Goal: Task Accomplishment & Management: Manage account settings

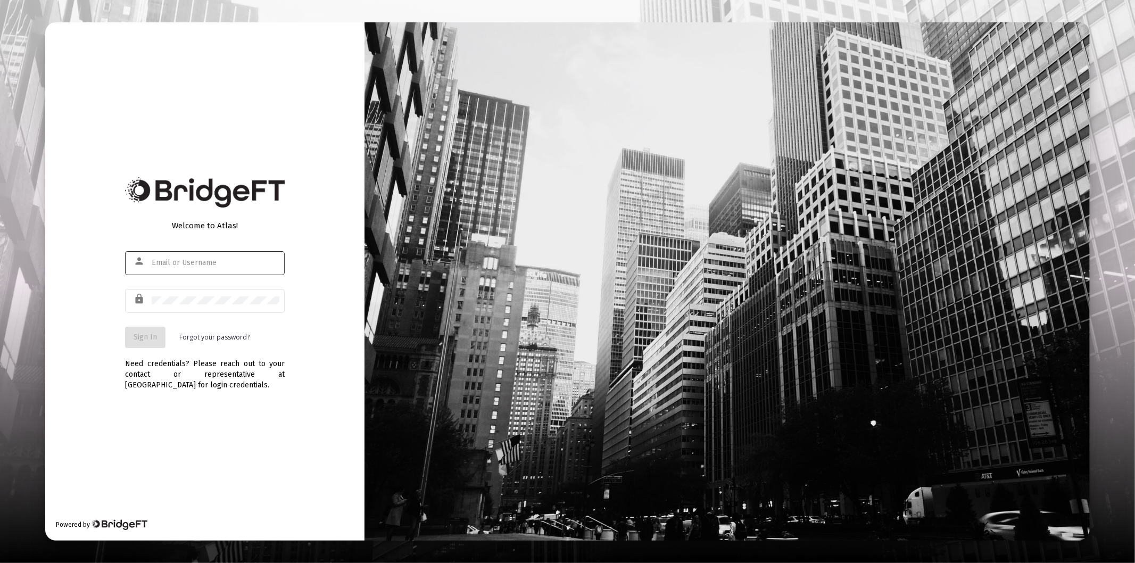
click at [202, 270] on div at bounding box center [216, 263] width 128 height 26
type input "[PERSON_NAME][EMAIL_ADDRESS][DOMAIN_NAME]"
click at [185, 295] on div at bounding box center [216, 300] width 128 height 26
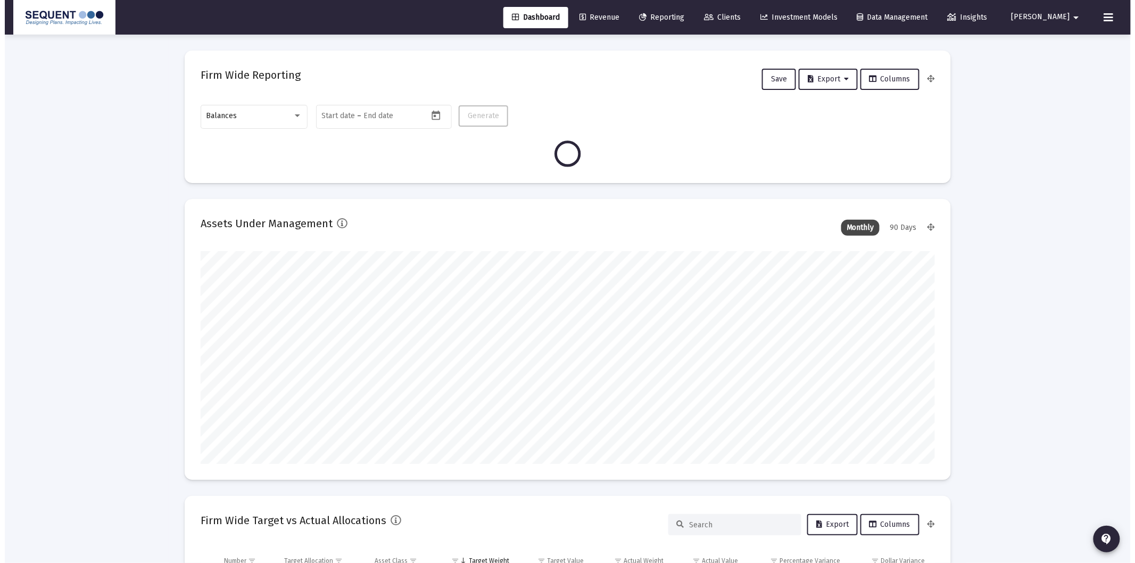
scroll to position [213, 395]
click at [736, 13] on span "Clients" at bounding box center [717, 17] width 37 height 9
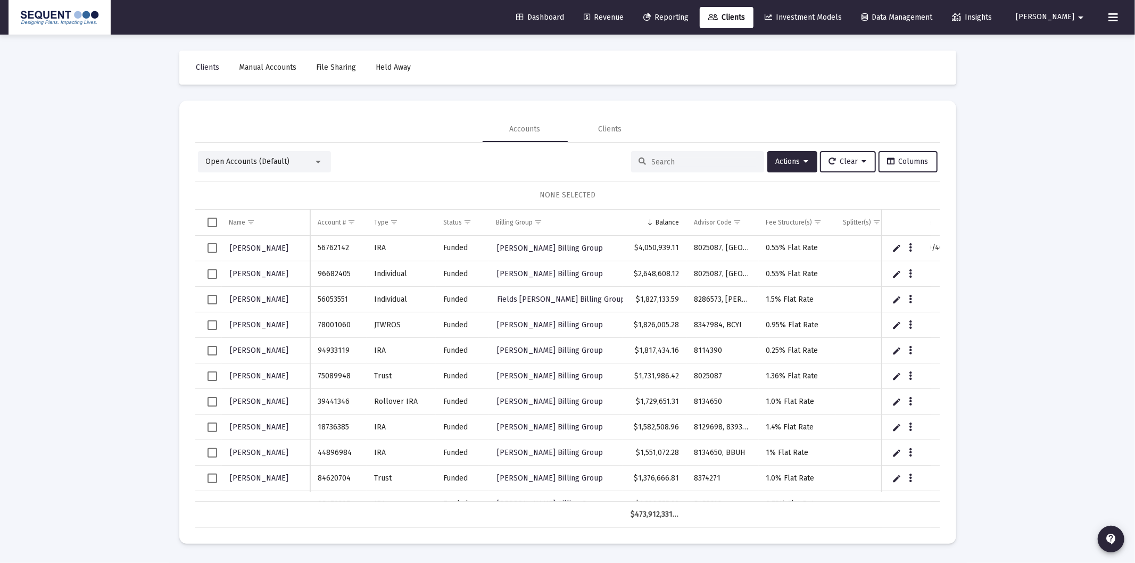
click at [667, 161] on input at bounding box center [704, 161] width 104 height 9
paste input "65332692"
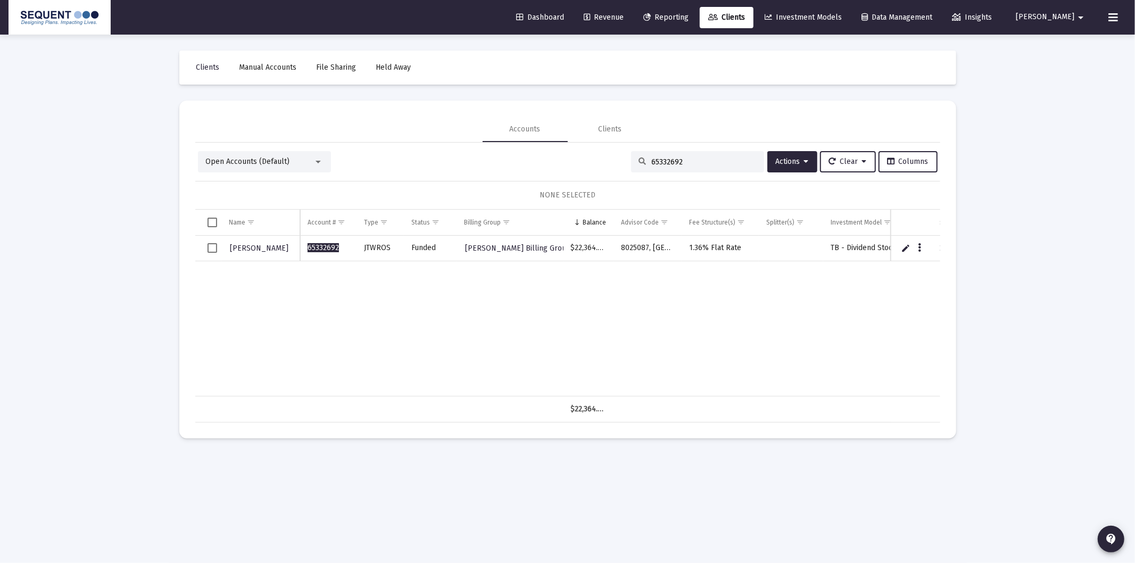
type input "65332692"
click at [214, 246] on span "Select row" at bounding box center [212, 248] width 10 height 10
click at [922, 247] on button "Data grid" at bounding box center [920, 248] width 10 height 10
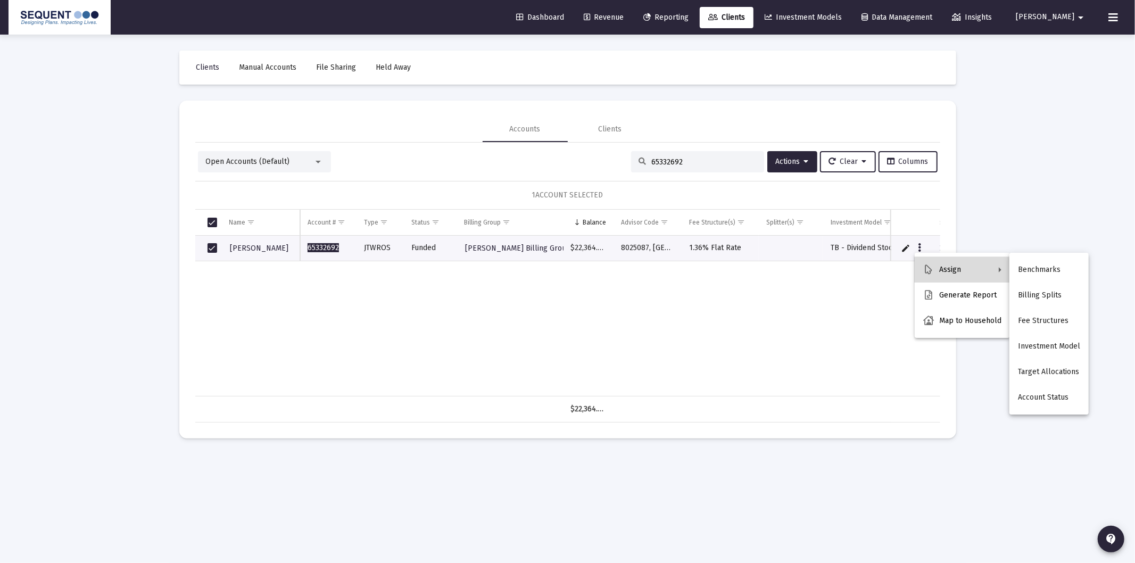
click at [981, 273] on button "Assign" at bounding box center [962, 270] width 95 height 26
click at [1033, 317] on button "Fee Structures" at bounding box center [1048, 321] width 79 height 26
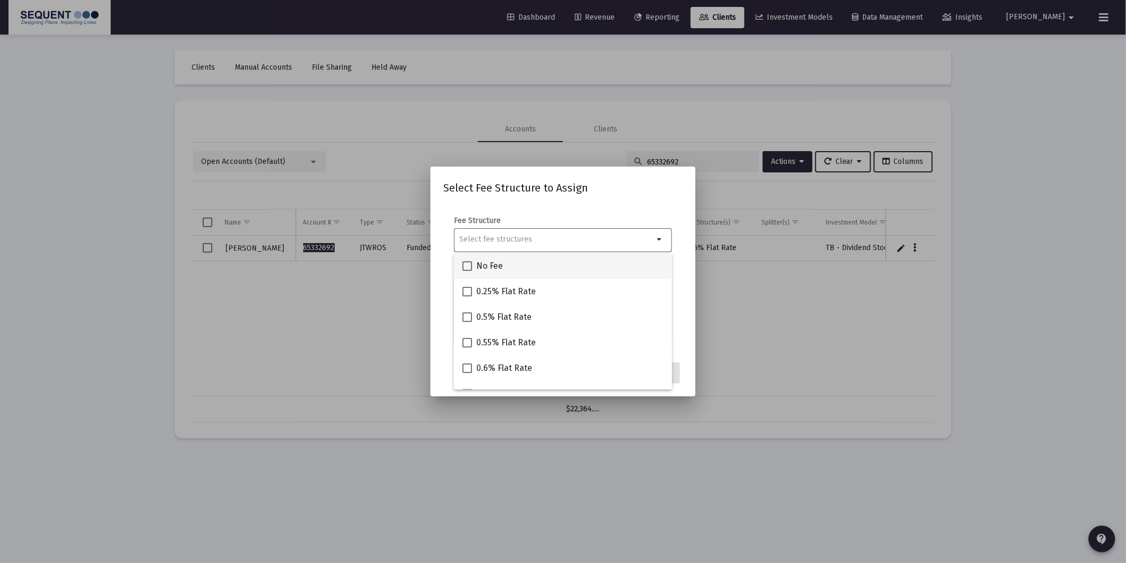
click at [492, 266] on span "No Fee" at bounding box center [489, 266] width 27 height 13
click at [467, 271] on input "No Fee" at bounding box center [467, 271] width 1 height 1
checkbox input "true"
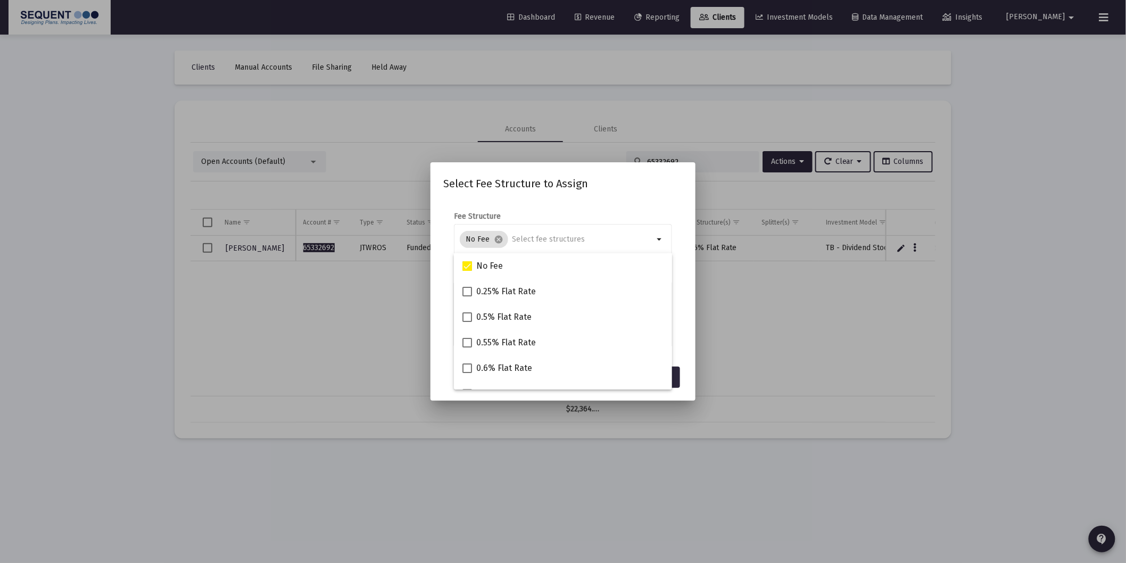
drag, startPoint x: 679, startPoint y: 319, endPoint x: 676, endPoint y: 355, distance: 35.8
click at [679, 319] on form "Fee Structure No Fee cancel arrow_drop_down Notes You are assigning 1 account t…" at bounding box center [562, 279] width 239 height 136
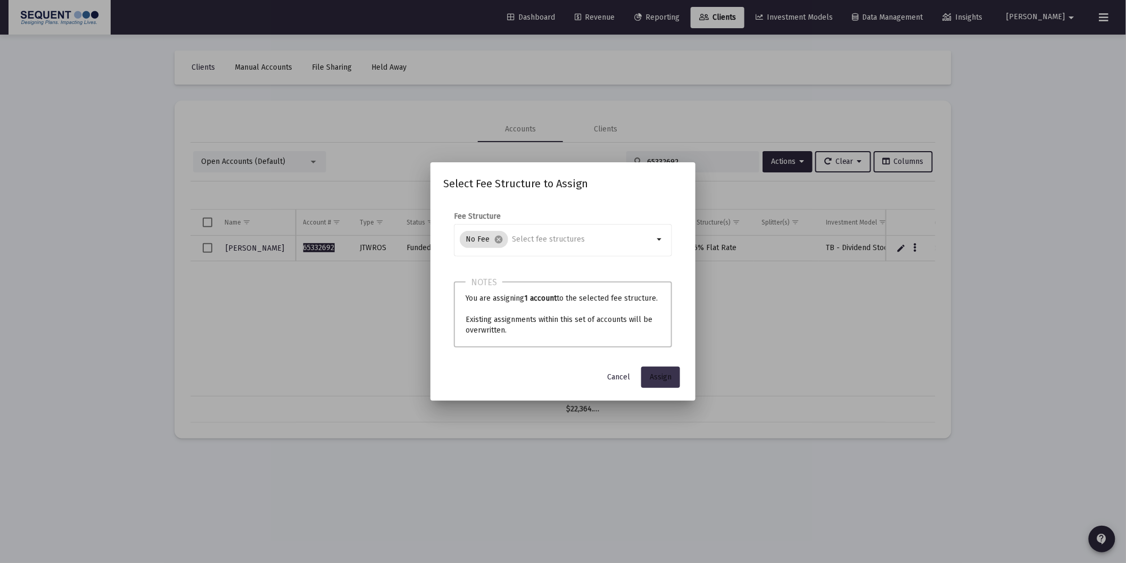
click at [668, 375] on span "Assign" at bounding box center [661, 376] width 22 height 9
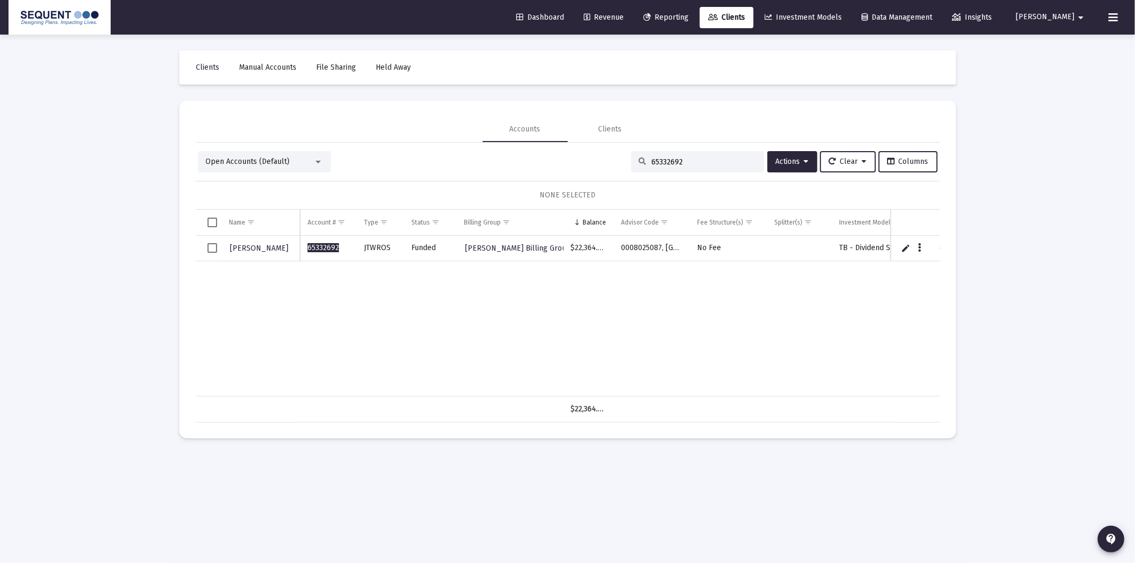
click at [1003, 326] on div "Loading... Clients Manual Accounts File Sharing Held Away Accounts Clients Open…" at bounding box center [567, 281] width 1135 height 563
